Goal: Find specific fact

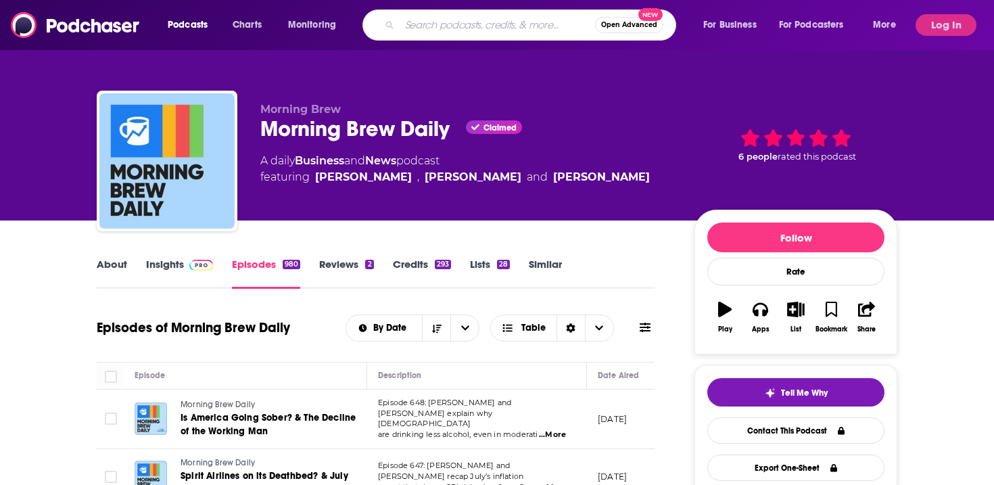
click at [437, 23] on input "Search podcasts, credits, & more..." at bounding box center [497, 25] width 195 height 22
type input "modern retail"
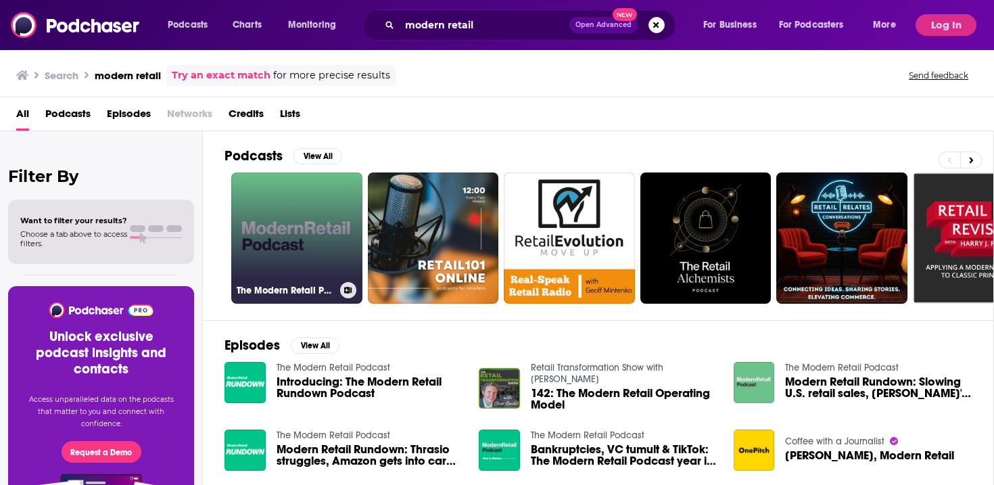
click at [252, 224] on link "The Modern Retail Podcast" at bounding box center [296, 237] width 131 height 131
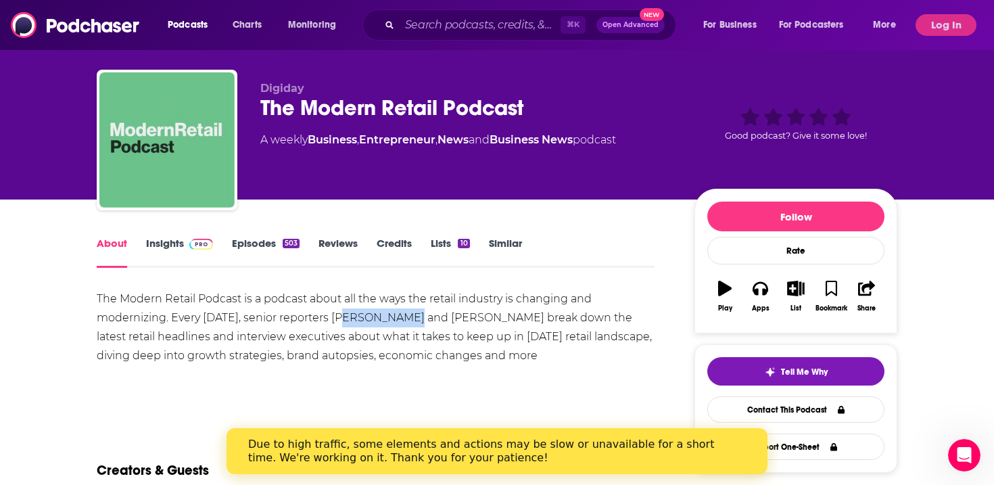
drag, startPoint x: 408, startPoint y: 318, endPoint x: 343, endPoint y: 321, distance: 65.6
click at [343, 321] on div "The Modern Retail Podcast is a podcast about all the ways the retail industry i…" at bounding box center [376, 327] width 558 height 76
copy div "[PERSON_NAME]"
click at [514, 319] on div "The Modern Retail Podcast is a podcast about all the ways the retail industry i…" at bounding box center [376, 327] width 558 height 76
drag, startPoint x: 517, startPoint y: 320, endPoint x: 437, endPoint y: 325, distance: 79.2
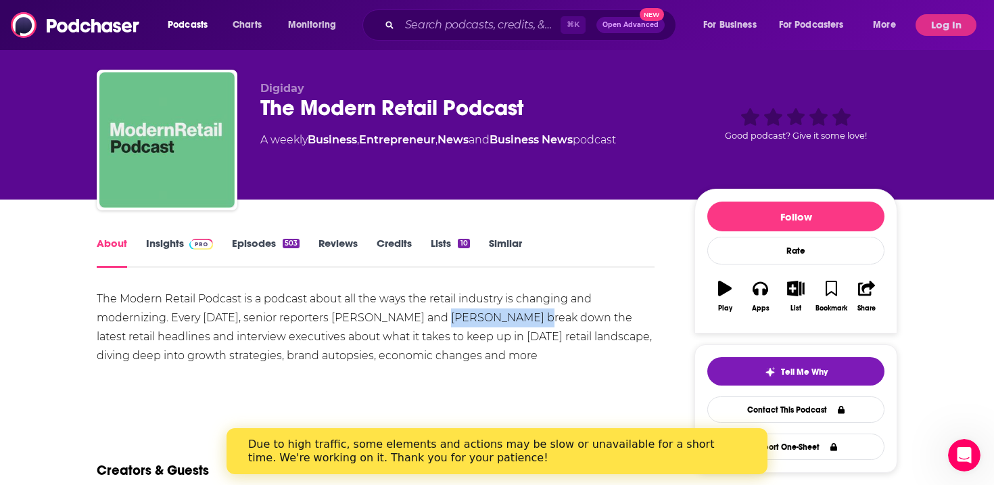
click at [437, 325] on div "The Modern Retail Podcast is a podcast about all the ways the retail industry i…" at bounding box center [376, 327] width 558 height 76
copy div "[PERSON_NAME]"
click at [432, 28] on input "Search podcasts, credits, & more..." at bounding box center [480, 25] width 161 height 22
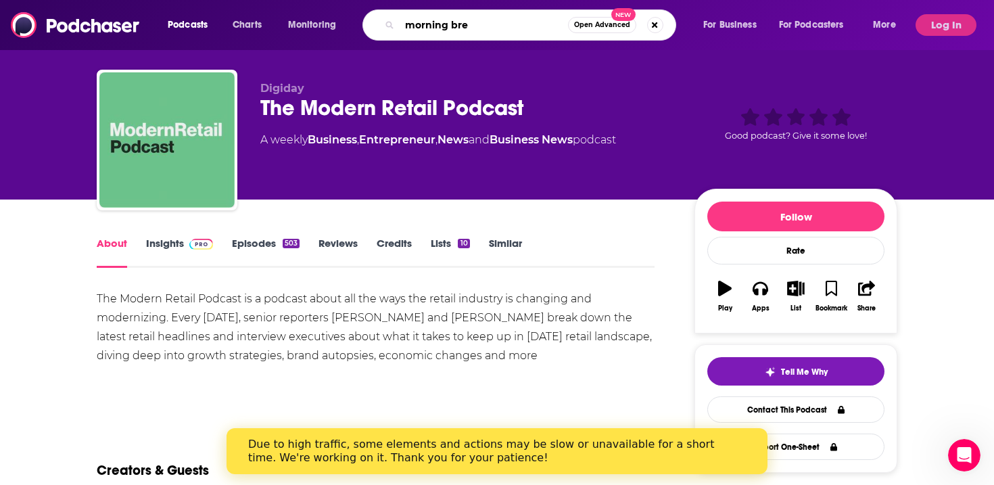
type input "morning brew"
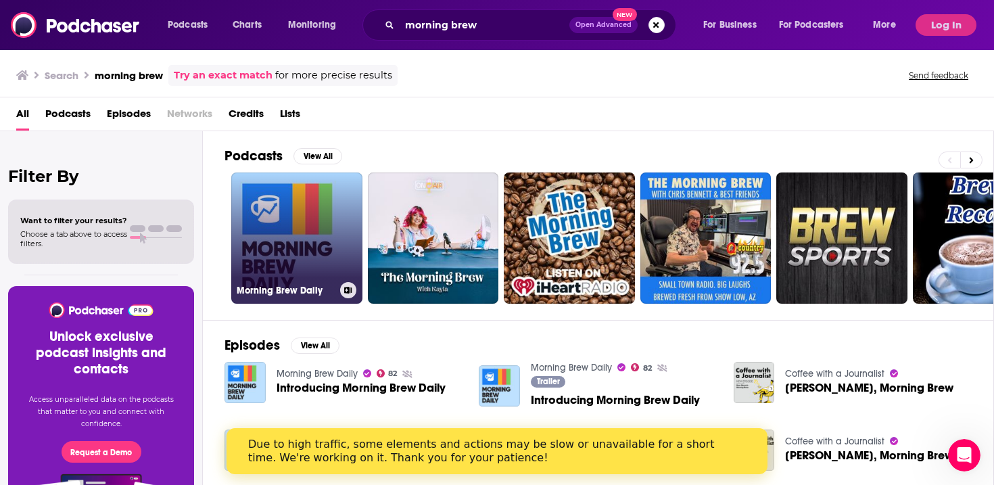
click at [304, 206] on link "Morning Brew Daily" at bounding box center [296, 237] width 131 height 131
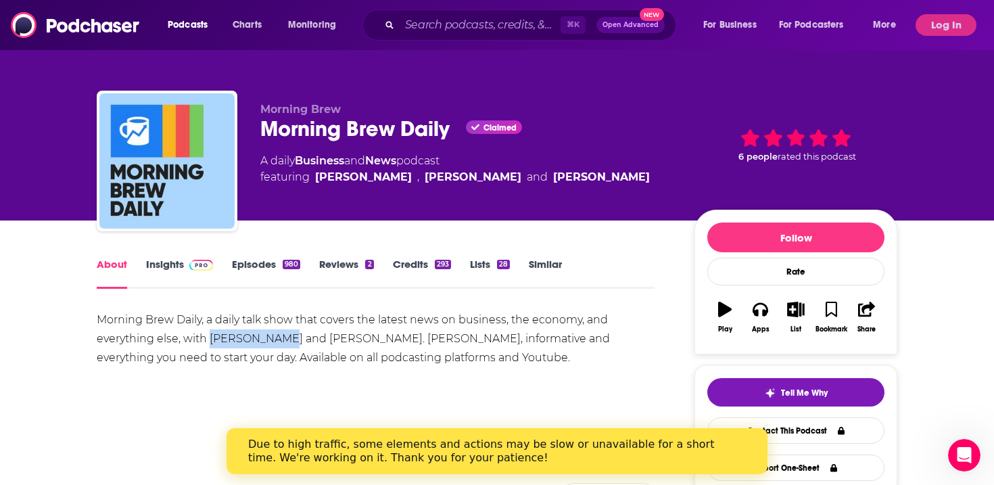
drag, startPoint x: 285, startPoint y: 340, endPoint x: 212, endPoint y: 342, distance: 73.0
click at [212, 342] on div "Morning Brew Daily, a daily talk show that covers the latest news on business, …" at bounding box center [376, 338] width 558 height 57
copy div "[PERSON_NAME]"
click at [372, 340] on div "Morning Brew Daily, a daily talk show that covers the latest news on business, …" at bounding box center [376, 338] width 558 height 57
drag, startPoint x: 374, startPoint y: 341, endPoint x: 312, endPoint y: 343, distance: 61.6
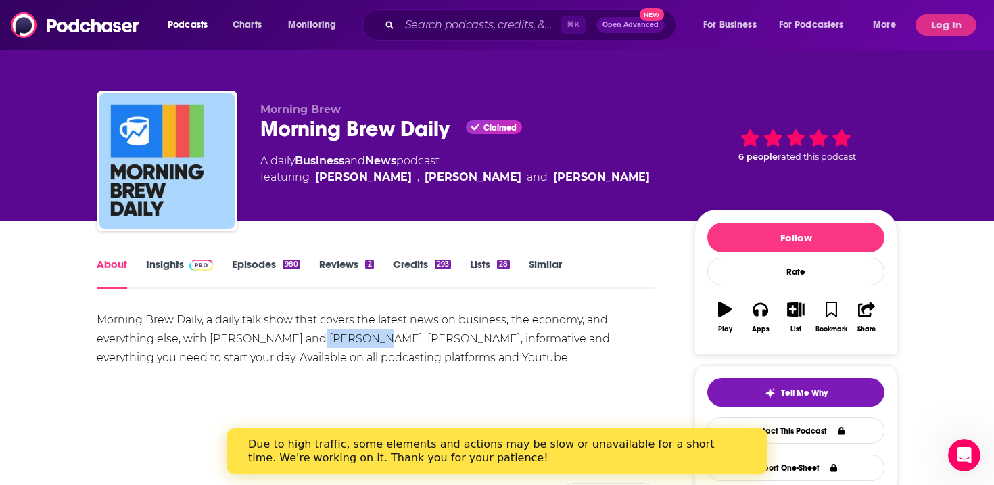
click at [312, 343] on div "Morning Brew Daily, a daily talk show that covers the latest news on business, …" at bounding box center [376, 338] width 558 height 57
copy div "[PERSON_NAME]"
